Goal: Task Accomplishment & Management: Manage account settings

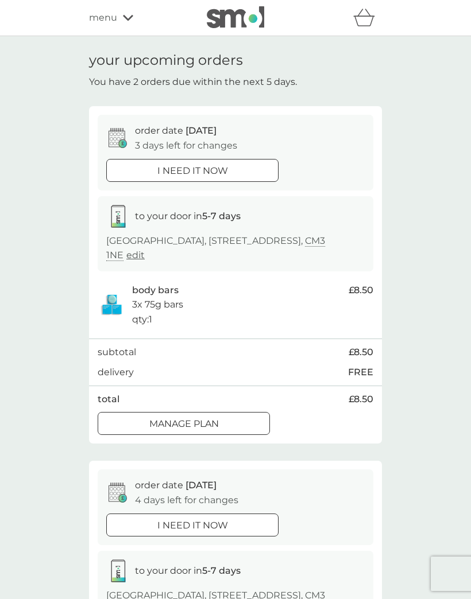
click at [204, 417] on p "Manage plan" at bounding box center [183, 424] width 69 height 15
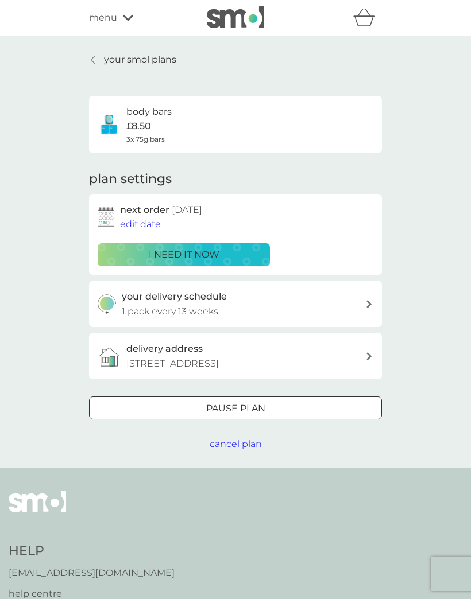
click at [147, 224] on span "edit date" at bounding box center [140, 224] width 41 height 11
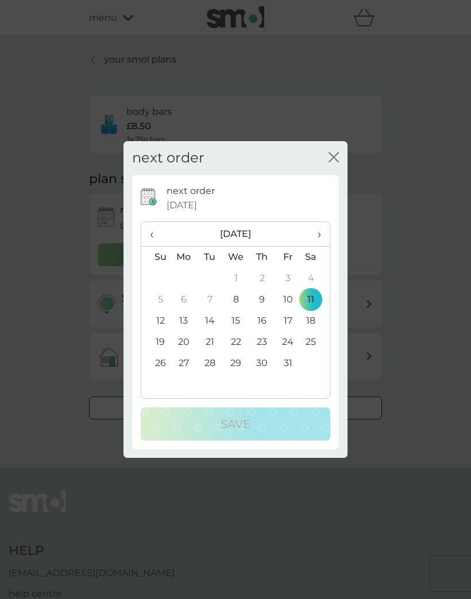
click at [319, 228] on span "›" at bounding box center [314, 234] width 11 height 24
click at [184, 316] on td "10" at bounding box center [183, 321] width 26 height 21
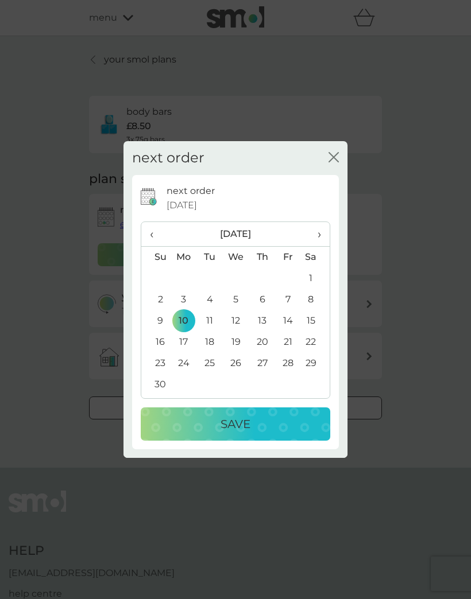
click at [250, 420] on p "Save" at bounding box center [235, 424] width 30 height 18
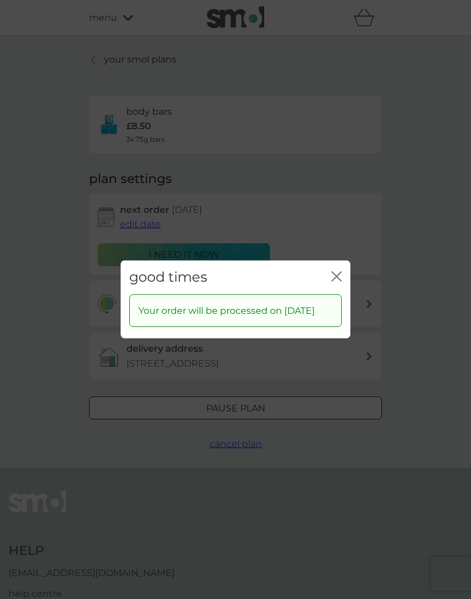
click at [338, 271] on icon "close" at bounding box center [336, 276] width 10 height 10
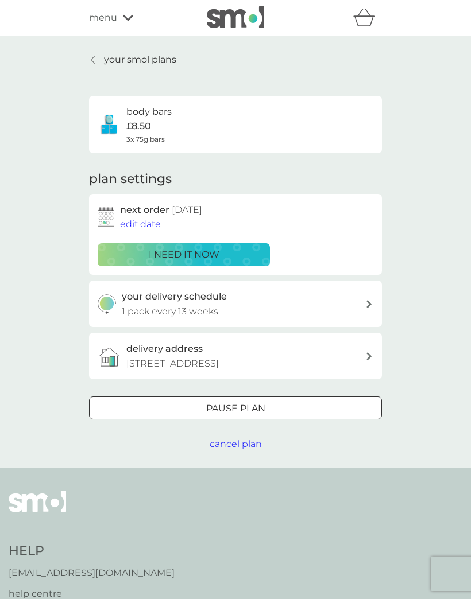
click at [98, 55] on div at bounding box center [94, 59] width 8 height 9
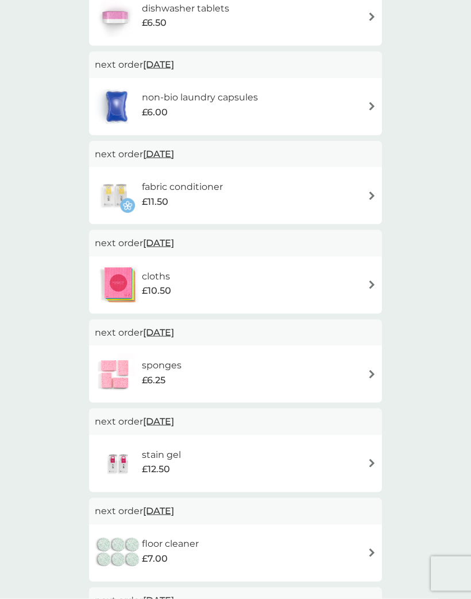
scroll to position [266, 0]
